Goal: Register for event/course

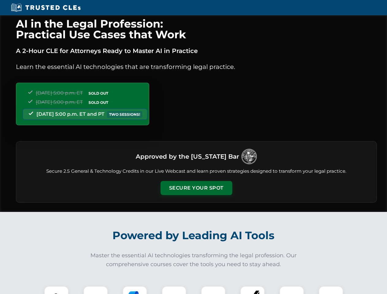
click at [196, 188] on button "Secure Your Spot" at bounding box center [197, 188] width 72 height 14
click at [56, 290] on img at bounding box center [57, 299] width 18 height 18
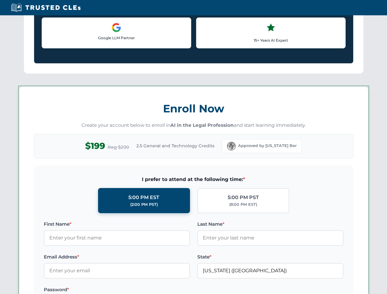
click at [135, 290] on label "Password *" at bounding box center [117, 289] width 146 height 7
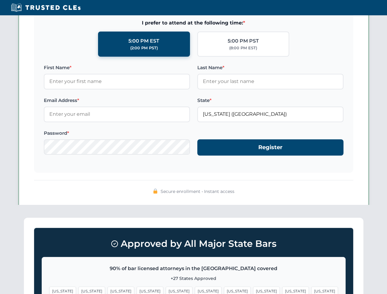
click at [282, 290] on span "[US_STATE]" at bounding box center [295, 291] width 27 height 9
